Goal: Information Seeking & Learning: Learn about a topic

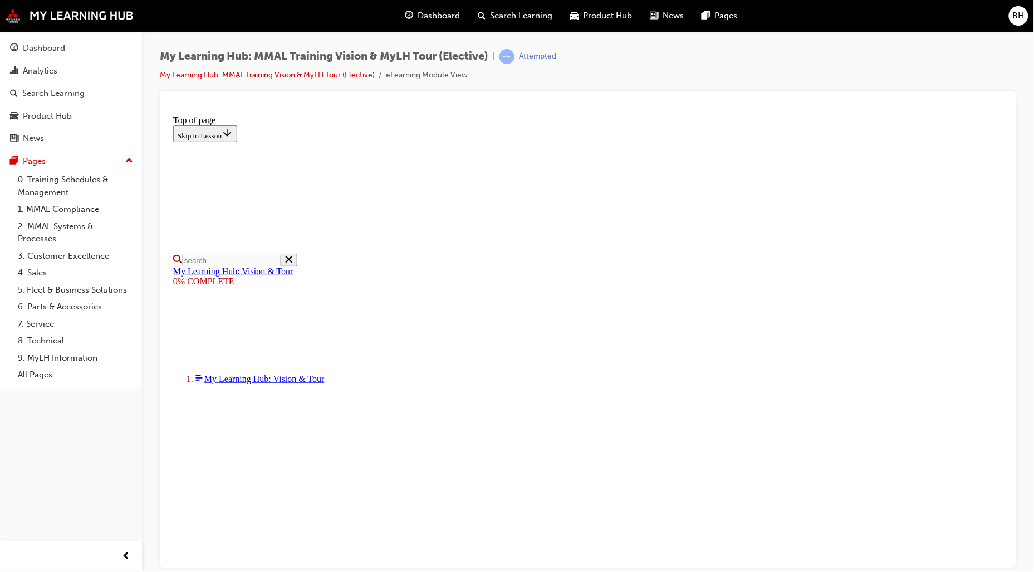
scroll to position [124, 0]
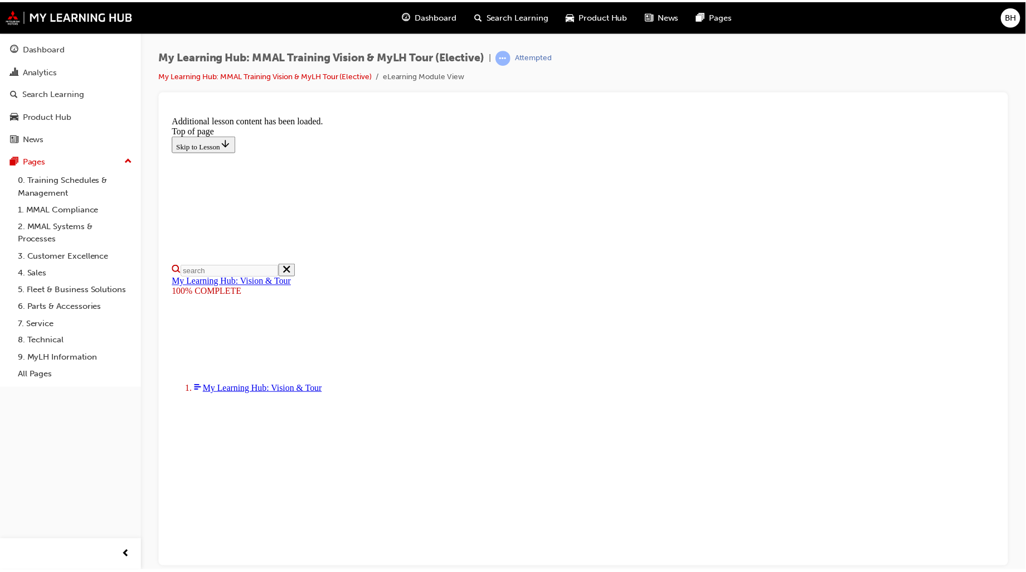
scroll to position [290, 0]
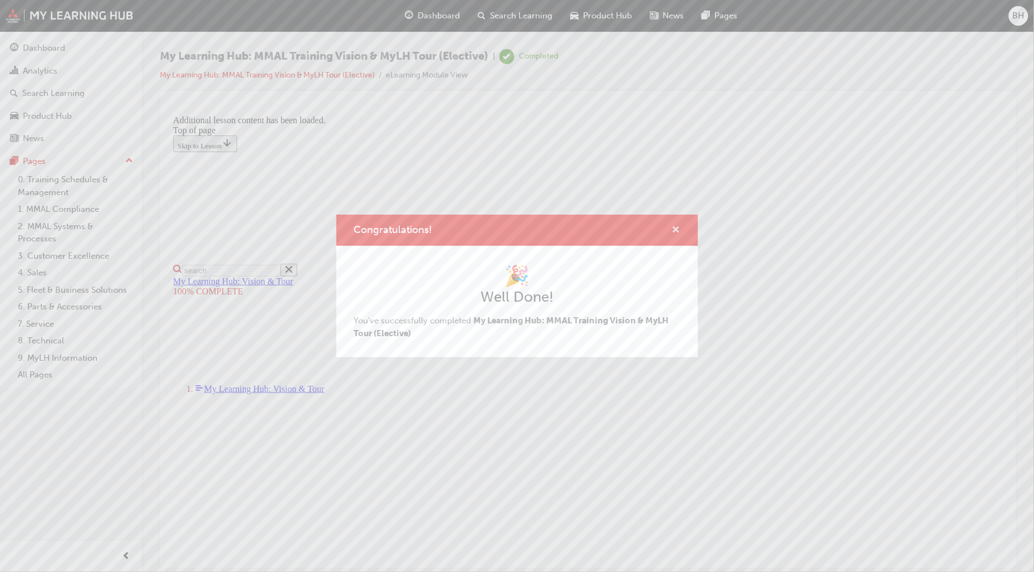
click at [674, 227] on span "cross-icon" at bounding box center [676, 231] width 8 height 10
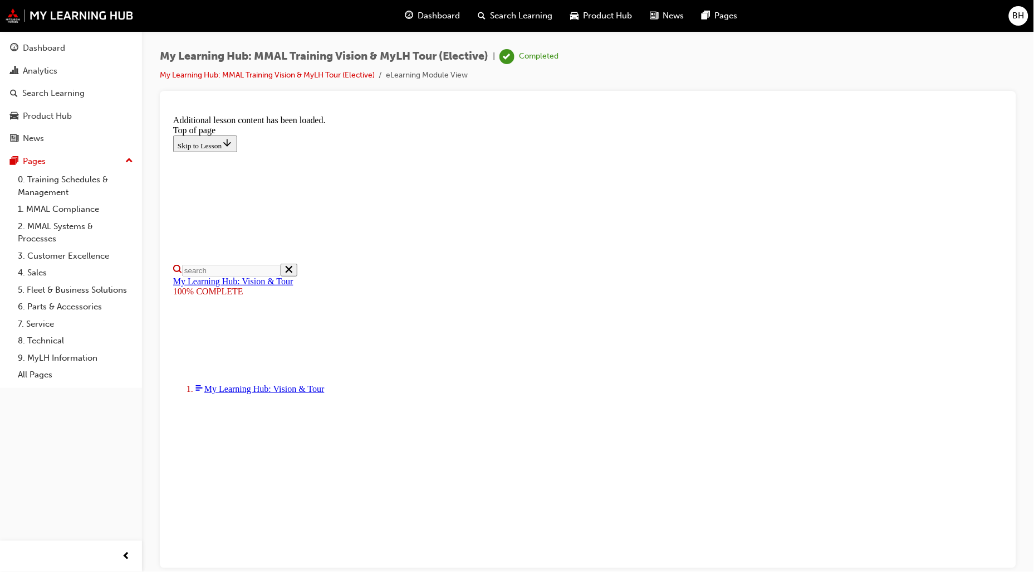
click at [429, 16] on span "Dashboard" at bounding box center [439, 15] width 42 height 13
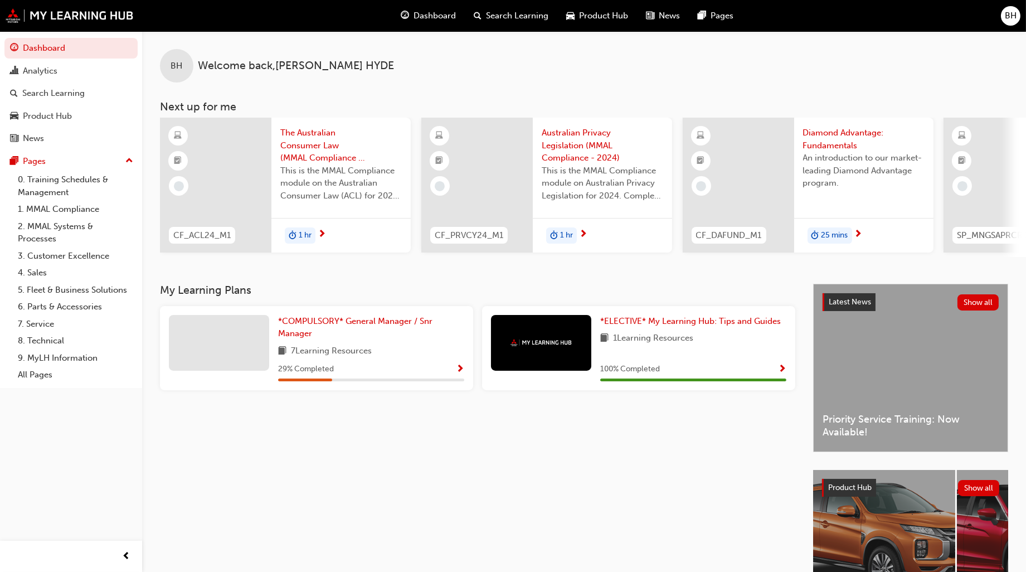
click at [834, 134] on span "Diamond Advantage: Fundamentals" at bounding box center [863, 138] width 121 height 25
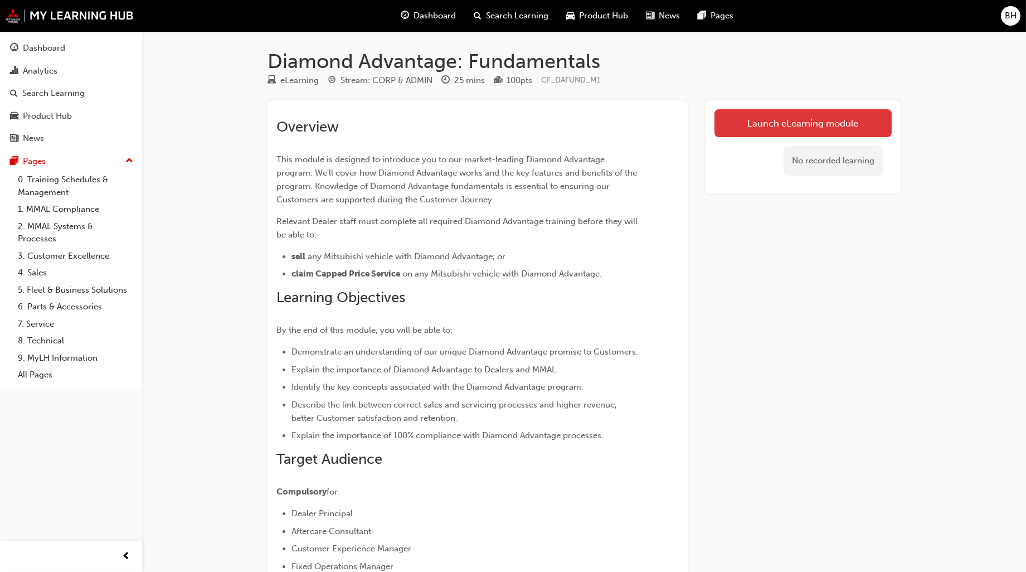
click at [770, 115] on link "Launch eLearning module" at bounding box center [802, 123] width 177 height 28
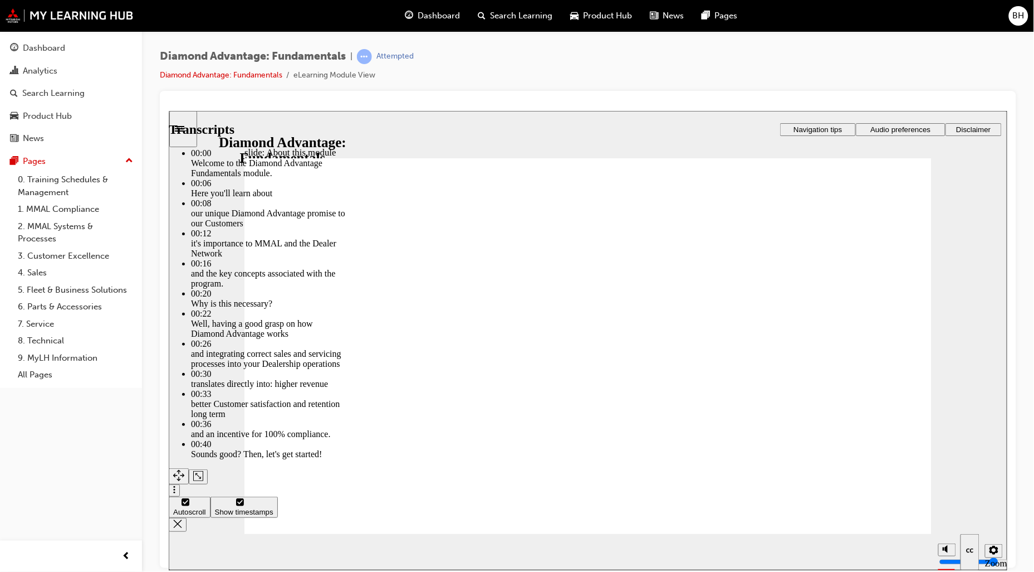
type input "45"
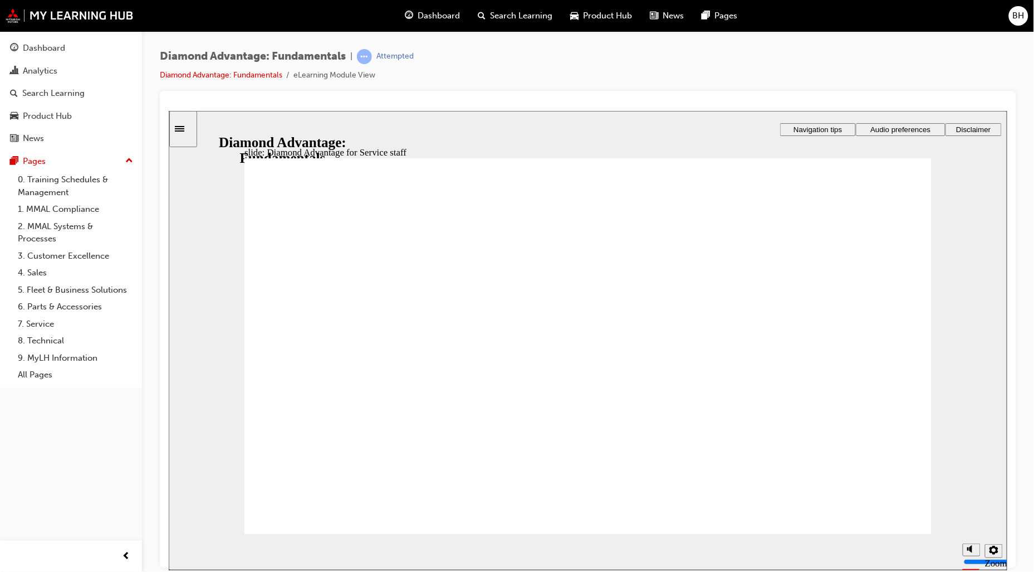
drag, startPoint x: 602, startPoint y: 454, endPoint x: 440, endPoint y: 403, distance: 169.5
drag, startPoint x: 748, startPoint y: 451, endPoint x: 582, endPoint y: 404, distance: 173.0
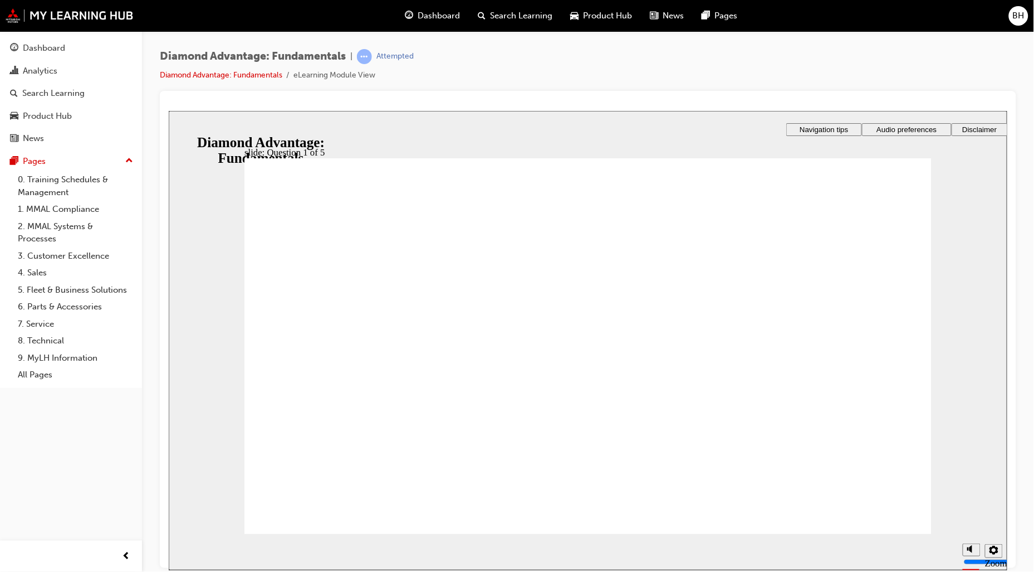
drag, startPoint x: 409, startPoint y: 455, endPoint x: 749, endPoint y: 402, distance: 344.0
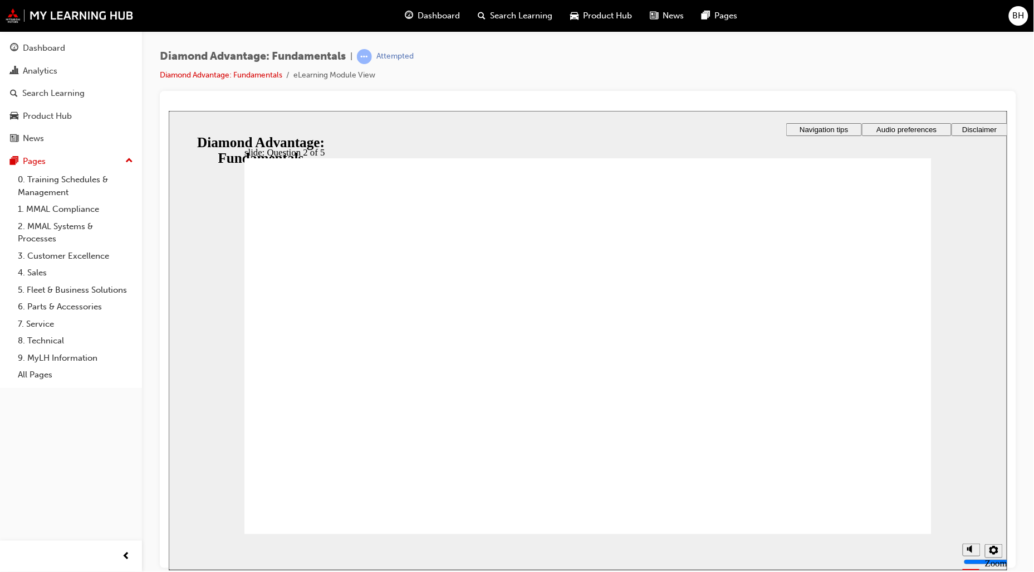
radio input "true"
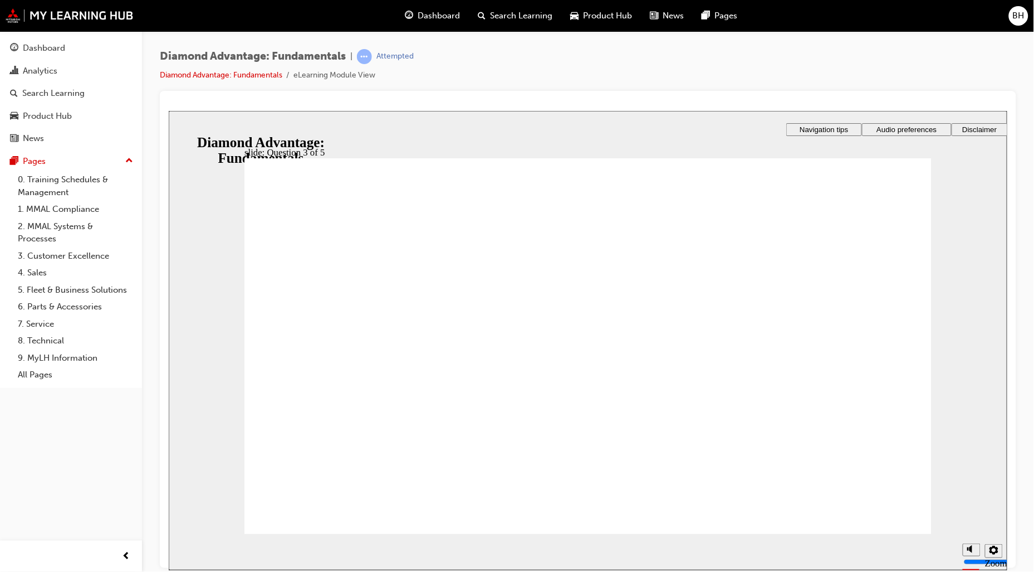
radio input "true"
drag, startPoint x: 240, startPoint y: 477, endPoint x: 249, endPoint y: 482, distance: 11.0
click at [247, 481] on div "slide: Question 3 of 5 Rectangle 1 Rectangle 3 Question 3 of 5 Which of these s…" at bounding box center [587, 339] width 839 height 459
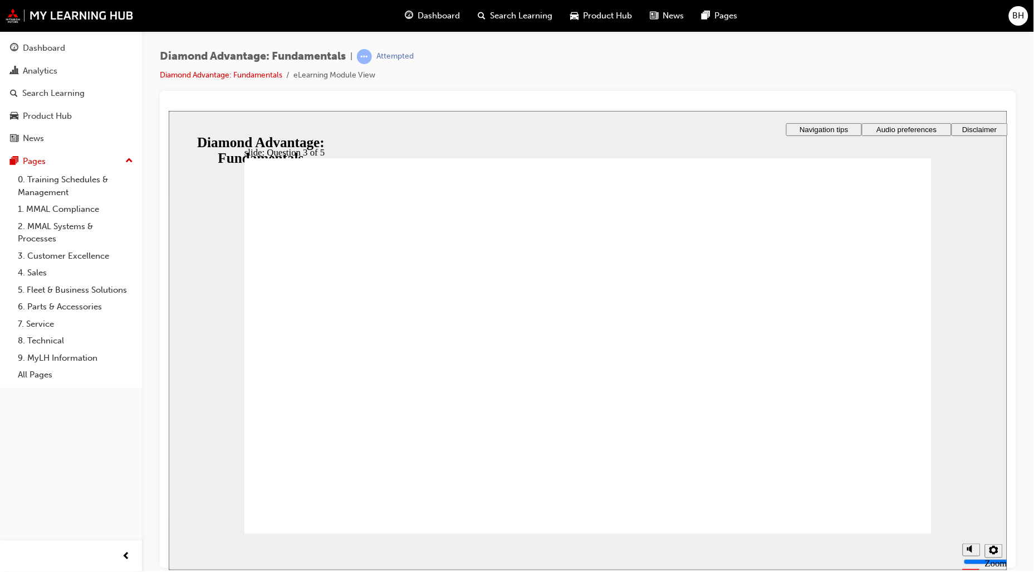
checkbox input "true"
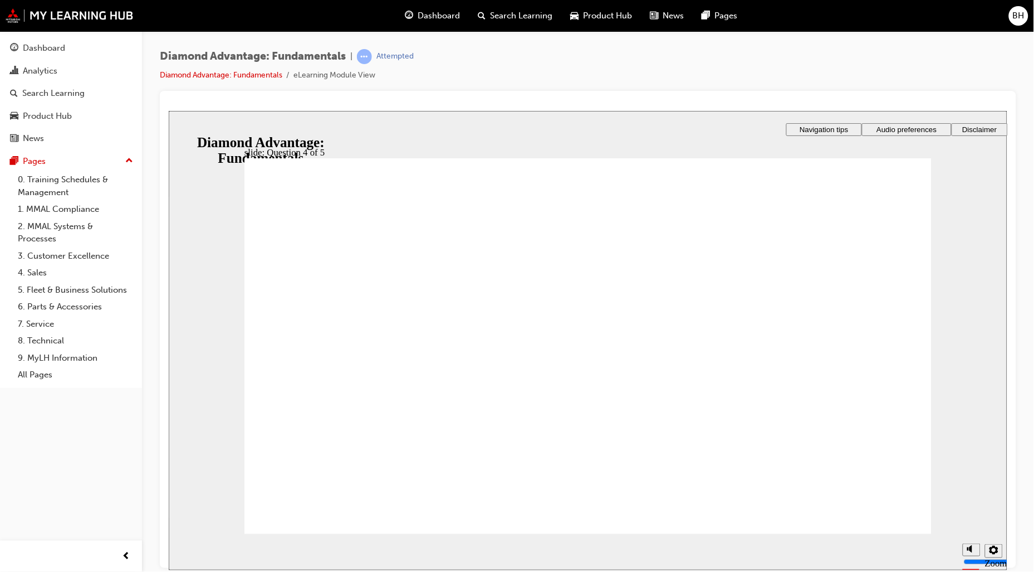
checkbox input "true"
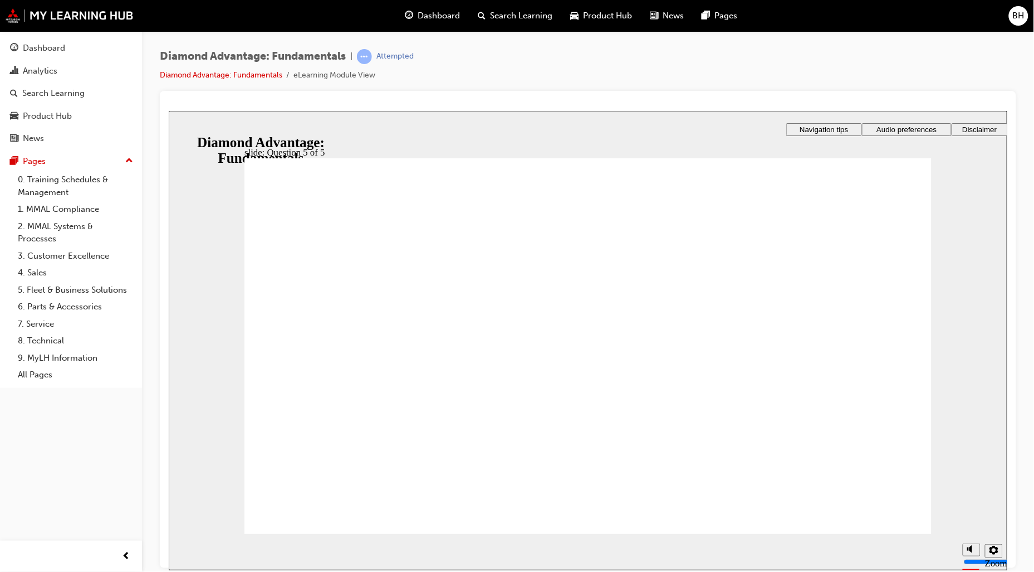
radio input "true"
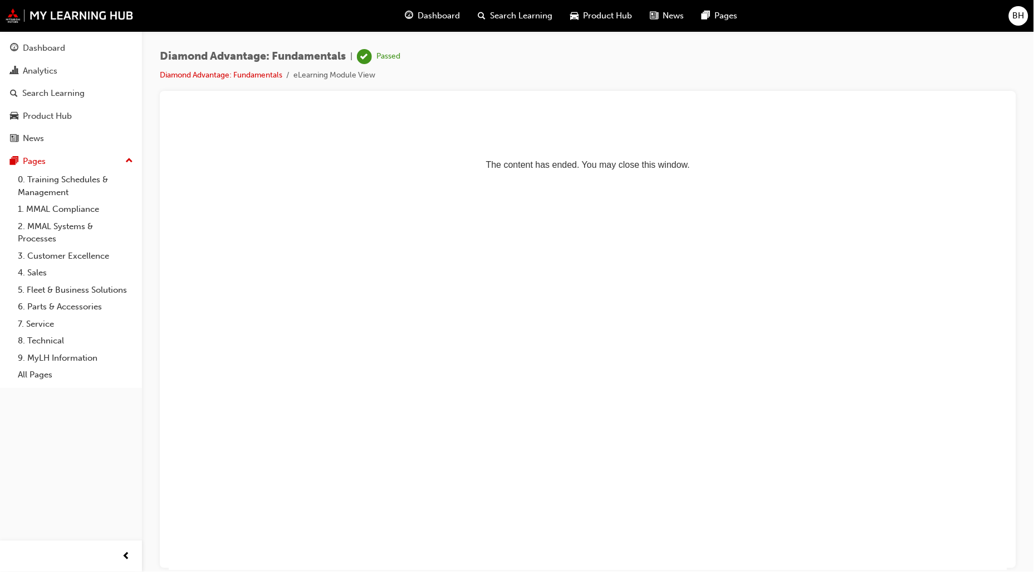
click at [433, 11] on span "Dashboard" at bounding box center [439, 15] width 42 height 13
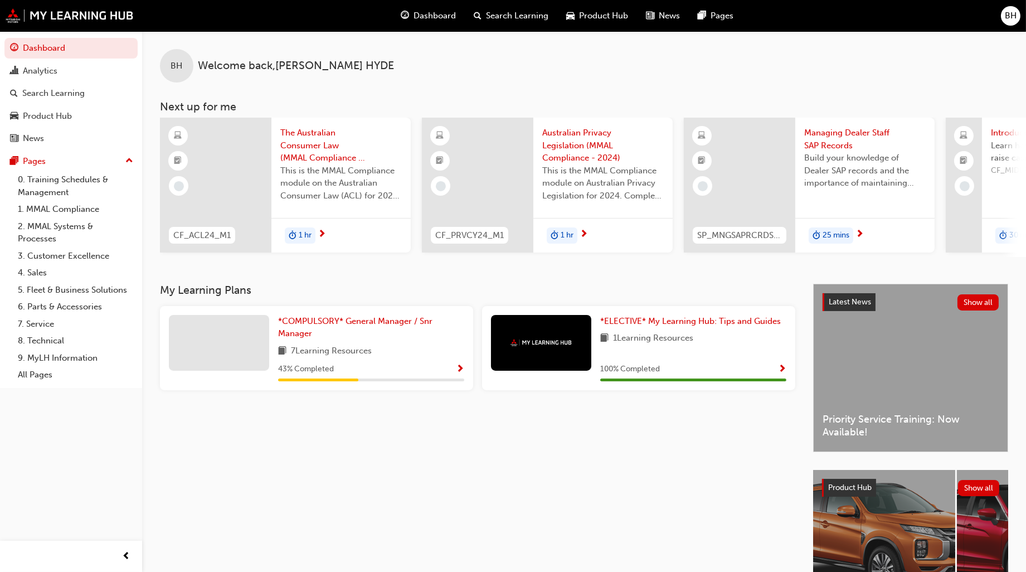
click at [833, 132] on span "Managing Dealer Staff SAP Records" at bounding box center [864, 138] width 121 height 25
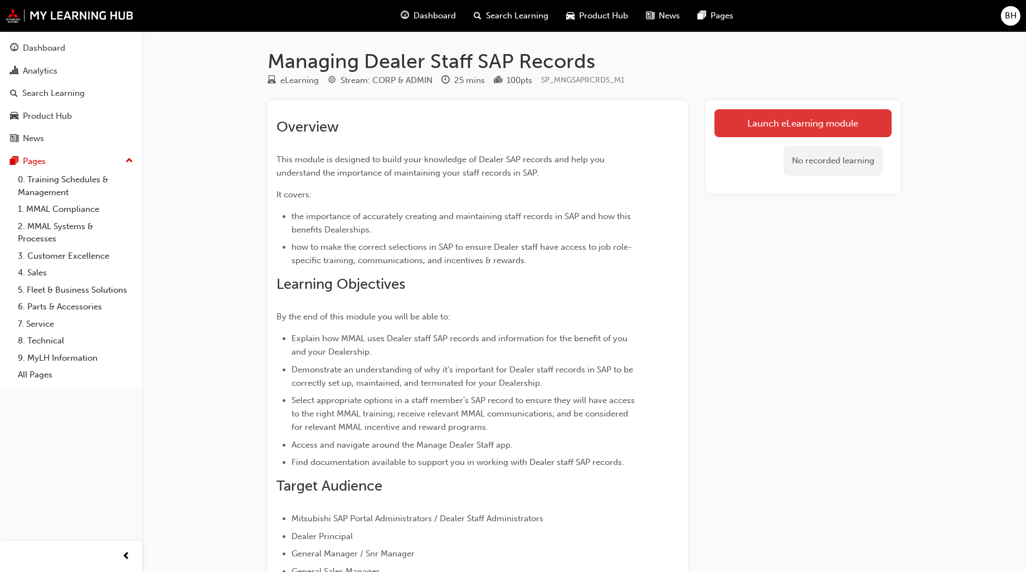
click at [812, 123] on link "Launch eLearning module" at bounding box center [802, 123] width 177 height 28
